Goal: Transaction & Acquisition: Purchase product/service

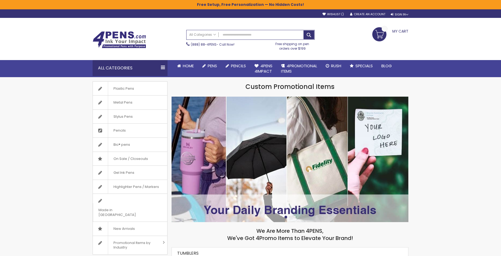
click at [374, 137] on img at bounding box center [289, 160] width 237 height 126
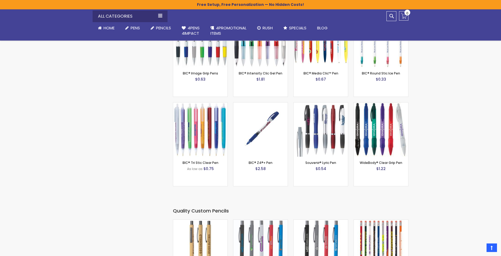
scroll to position [1890, 0]
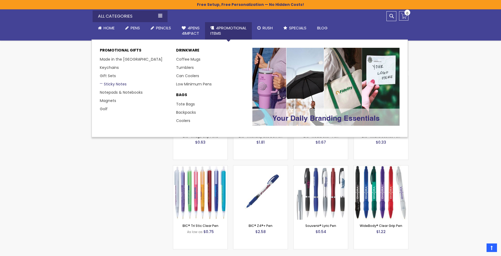
click at [105, 83] on link "Sticky Notes" at bounding box center [113, 84] width 27 height 5
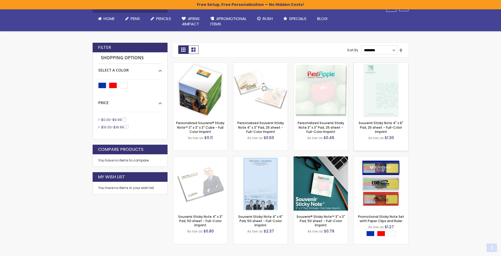
scroll to position [84, 0]
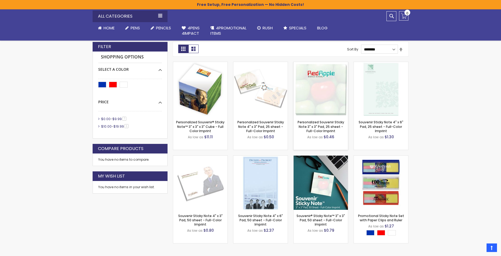
click at [327, 99] on img at bounding box center [320, 89] width 54 height 54
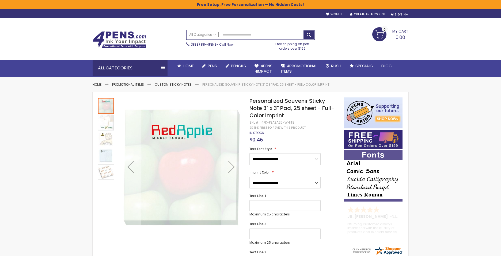
click at [104, 121] on img at bounding box center [106, 123] width 16 height 16
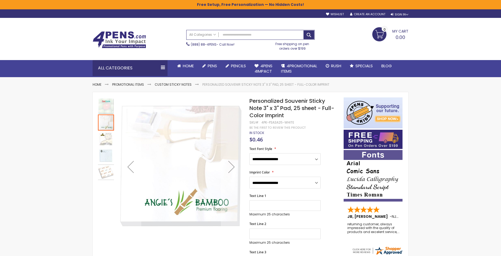
click at [105, 143] on img at bounding box center [106, 139] width 16 height 16
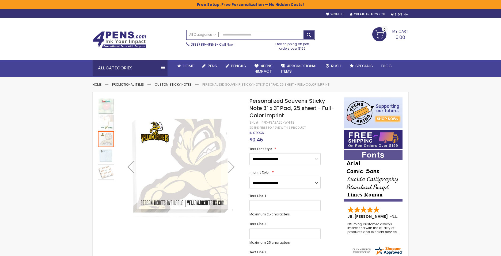
click at [109, 156] on img at bounding box center [106, 156] width 16 height 16
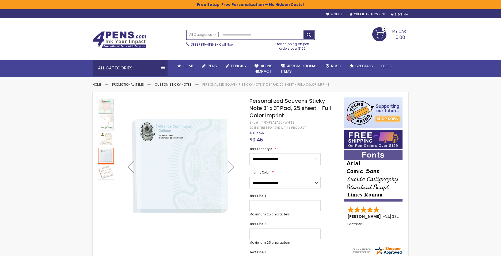
click at [111, 108] on img at bounding box center [106, 106] width 16 height 16
